Goal: Check status

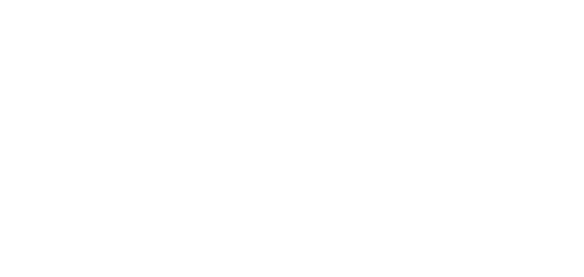
select select "100"
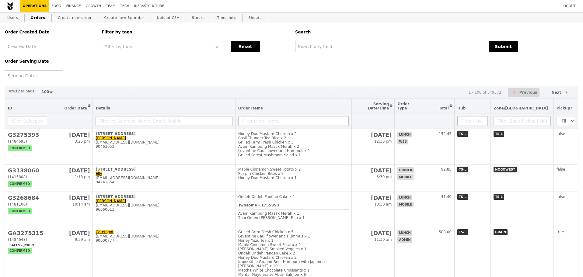
drag, startPoint x: 124, startPoint y: 67, endPoint x: 137, endPoint y: 67, distance: 12.2
click at [124, 67] on div "Order Created Date Order Serving Date Filter by tags Filter by tags Meal_Plan W…" at bounding box center [291, 52] width 580 height 58
click at [323, 45] on input "text" at bounding box center [388, 46] width 186 height 11
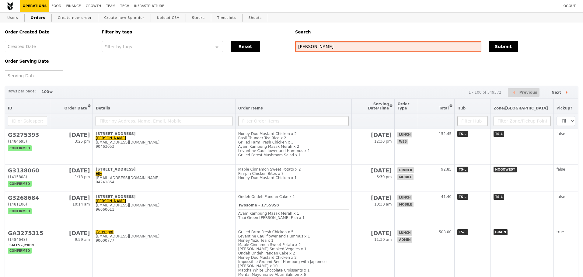
type input "[PERSON_NAME]"
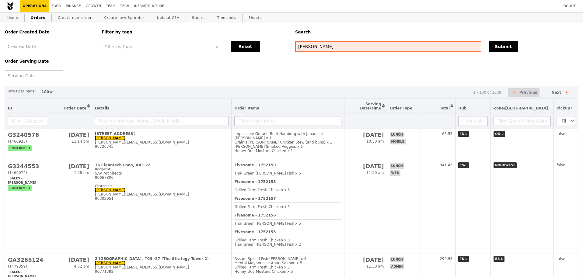
click at [307, 68] on div "Order Created Date Order Serving Date Filter by tags Filter by tags Meal_Plan W…" at bounding box center [291, 52] width 580 height 58
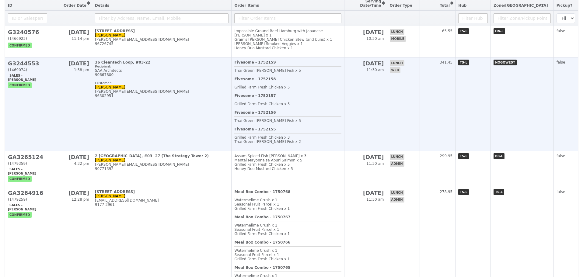
scroll to position [122, 0]
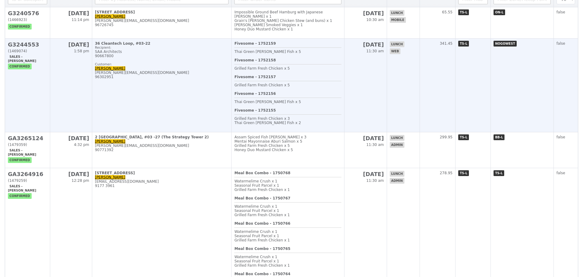
click at [153, 99] on td "36 Cleantech Loop, #03-22 Recipient: SAA Architects 90667800 Customer: [PERSON_…" at bounding box center [162, 86] width 140 height 94
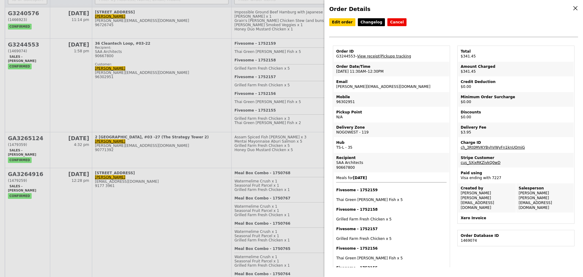
click at [367, 180] on b "[DATE]" at bounding box center [360, 178] width 14 height 4
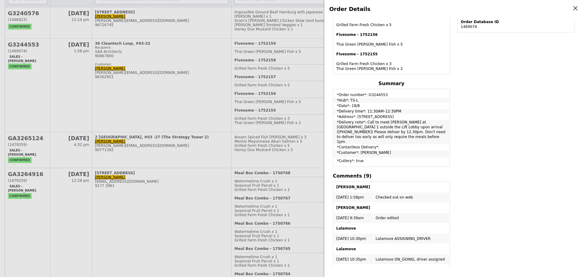
scroll to position [243, 0]
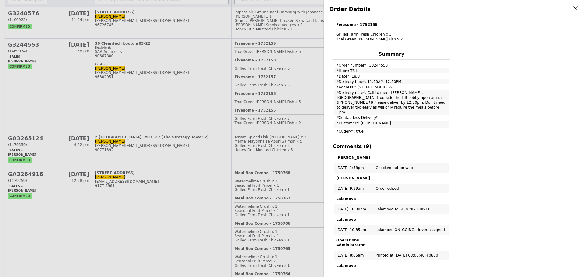
click at [503, 144] on div "Edit order Changelog Cancel Order ID G3244553 – View receipt | Pickupp tracking…" at bounding box center [453, 142] width 249 height 249
